Goal: Task Accomplishment & Management: Manage account settings

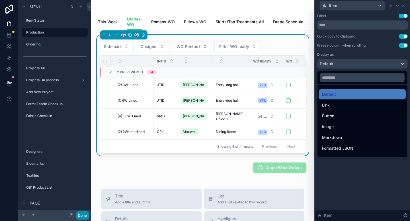
click at [83, 216] on button "Done" at bounding box center [82, 216] width 13 height 8
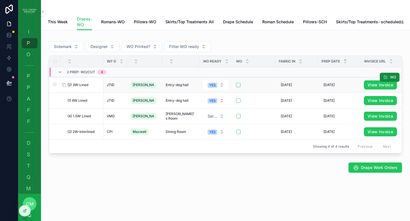
click at [86, 87] on span "(2) 3W-Lined" at bounding box center [77, 85] width 21 height 5
click at [78, 87] on span "(2) 3W-Lined" at bounding box center [77, 85] width 21 height 5
click at [65, 87] on icon "scrollable content" at bounding box center [64, 85] width 5 height 5
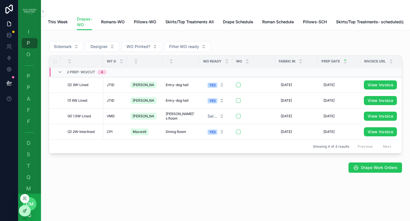
click at [26, 209] on icon at bounding box center [24, 211] width 5 height 5
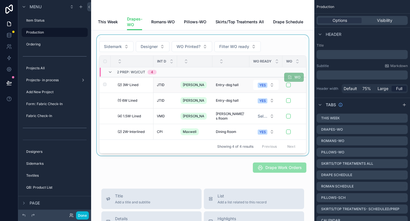
click at [128, 93] on td "(2) 3W-Lined (2) 3W-Lined" at bounding box center [132, 85] width 43 height 16
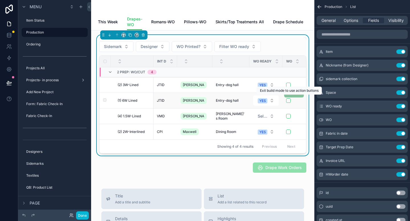
click at [286, 96] on span "WO" at bounding box center [294, 93] width 20 height 4
click at [333, 20] on span "General" at bounding box center [328, 21] width 14 height 6
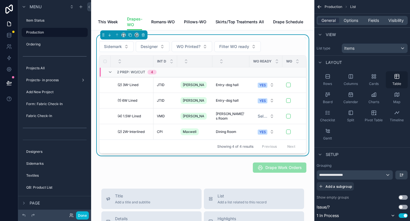
click at [396, 80] on div "Table" at bounding box center [396, 79] width 22 height 17
click at [351, 20] on span "Options" at bounding box center [350, 21] width 15 height 6
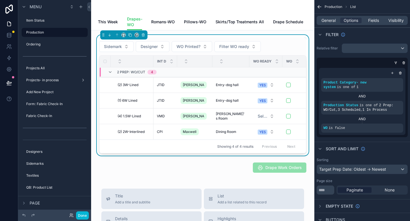
click at [375, 24] on div "General Options Fields Visibility" at bounding box center [361, 20] width 91 height 9
click at [373, 21] on span "Fields" at bounding box center [373, 21] width 11 height 6
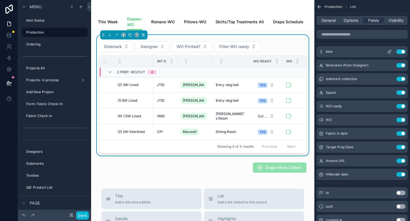
click at [388, 53] on icon "scrollable content" at bounding box center [389, 51] width 5 height 5
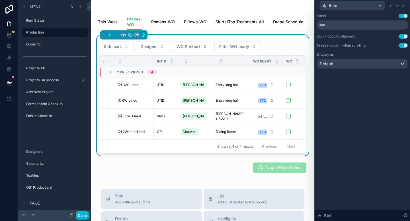
click at [401, 39] on div "Label Use setting Quick copy to clipboard Use setting Freeze column when scroll…" at bounding box center [362, 41] width 90 height 55
click at [401, 34] on button "Use setting" at bounding box center [402, 36] width 9 height 5
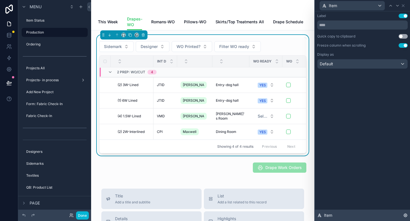
click at [404, 216] on icon at bounding box center [405, 215] width 5 height 5
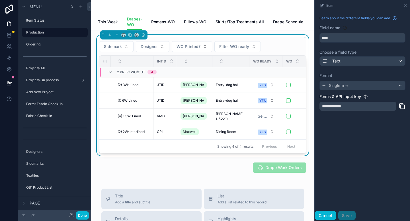
click at [324, 217] on button "Cancel" at bounding box center [325, 215] width 21 height 9
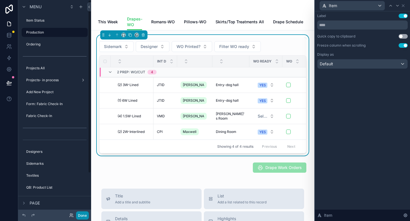
click at [85, 215] on button "Done" at bounding box center [82, 216] width 13 height 8
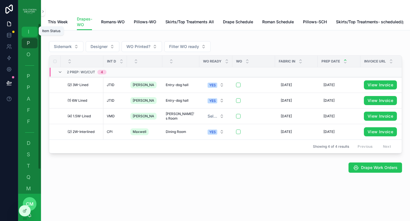
click at [29, 32] on span "I" at bounding box center [29, 32] width 6 height 6
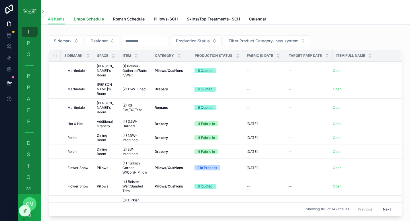
click at [85, 19] on span "Drape Schedule" at bounding box center [89, 19] width 30 height 6
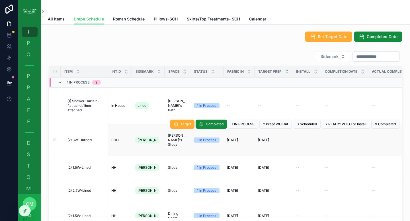
click at [86, 141] on span "(2) 3W-Unlined" at bounding box center [79, 140] width 24 height 5
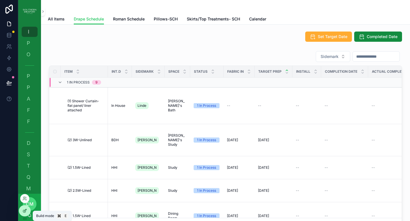
click at [21, 211] on div at bounding box center [24, 211] width 11 height 11
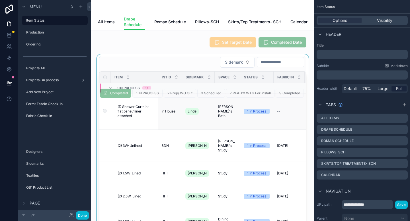
click at [138, 111] on div "Target Completed 1 IN PROCESS 2 Prep/ WO Cut 3 Scheduled 7 READY: WTG For Insta…" at bounding box center [189, 93] width 229 height 36
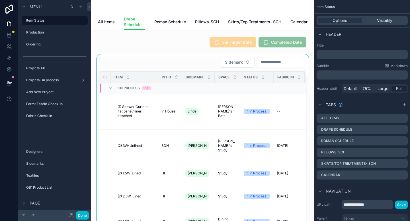
click at [164, 71] on div "scrollable content" at bounding box center [203, 147] width 214 height 186
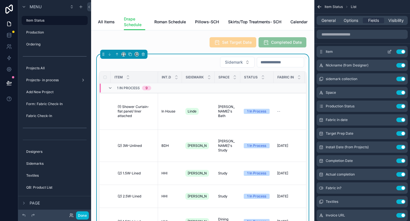
click at [388, 51] on icon "scrollable content" at bounding box center [389, 51] width 5 height 5
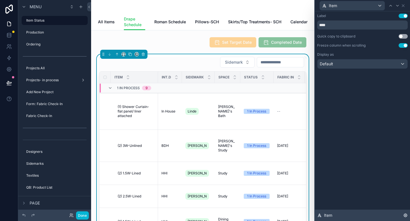
click at [405, 216] on icon at bounding box center [404, 215] width 1 height 1
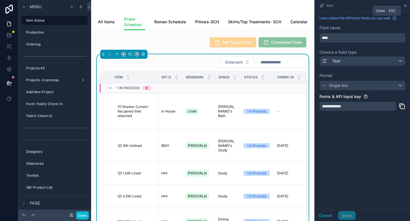
click at [405, 6] on icon "scrollable content" at bounding box center [405, 6] width 2 height 2
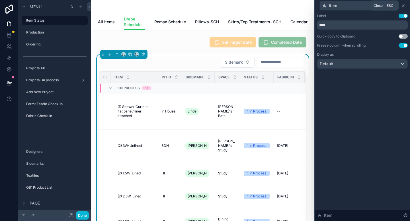
click at [403, 7] on icon at bounding box center [402, 5] width 5 height 5
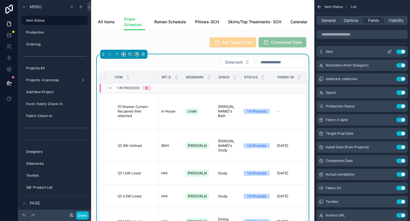
click at [341, 54] on div "Item Use setting" at bounding box center [361, 51] width 91 height 11
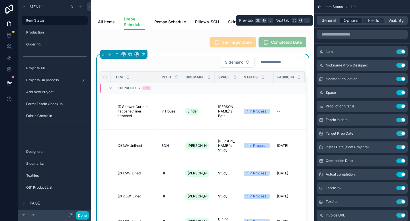
click at [346, 22] on span "Options" at bounding box center [350, 21] width 15 height 6
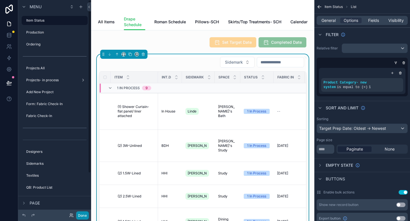
click at [84, 213] on button "Done" at bounding box center [82, 216] width 13 height 8
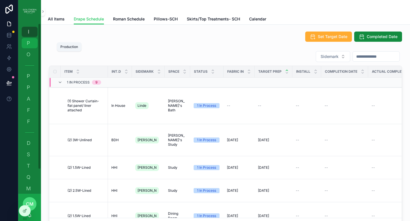
click at [29, 41] on span "P" at bounding box center [29, 43] width 6 height 6
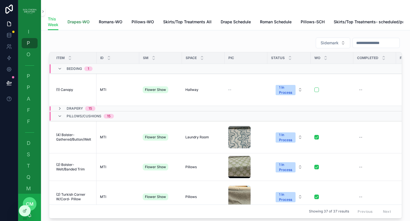
click at [76, 23] on span "Drapes-WO" at bounding box center [78, 22] width 22 height 6
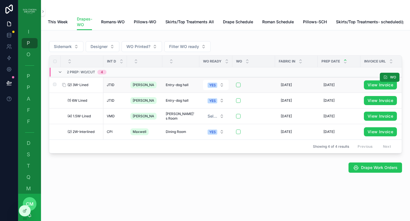
click at [79, 87] on span "(2) 3W-Lined" at bounding box center [77, 85] width 21 height 5
click at [80, 87] on span "(2) 3W-Lined" at bounding box center [77, 85] width 21 height 5
click at [112, 87] on span "JTID" at bounding box center [111, 85] width 8 height 5
click at [111, 87] on span "JTID" at bounding box center [111, 85] width 8 height 5
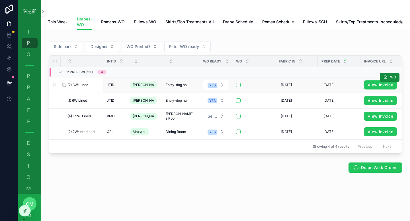
click at [87, 87] on span "(2) 3W-Lined" at bounding box center [77, 85] width 21 height 5
click at [86, 87] on span "(2) 3W-Lined" at bounding box center [77, 85] width 21 height 5
